Goal: Find specific page/section: Find specific page/section

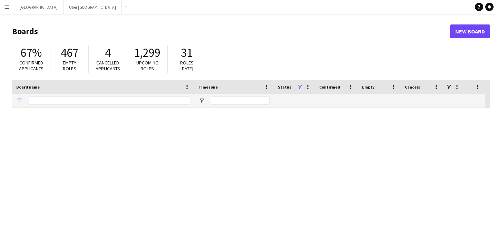
type input "****"
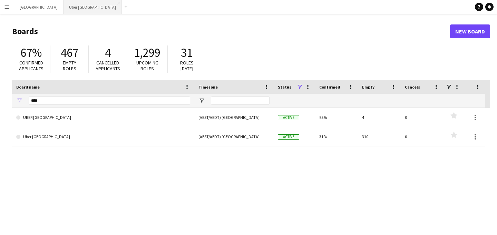
click at [64, 11] on button "Uber Sydney Close" at bounding box center [93, 6] width 58 height 13
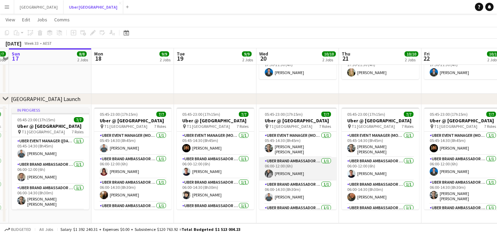
scroll to position [0, 240]
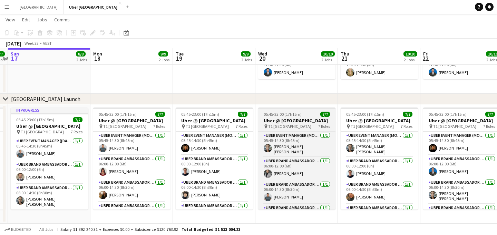
click at [272, 123] on h3 "Uber @ [GEOGRAPHIC_DATA]" at bounding box center [296, 121] width 77 height 6
